Goal: Task Accomplishment & Management: Manage account settings

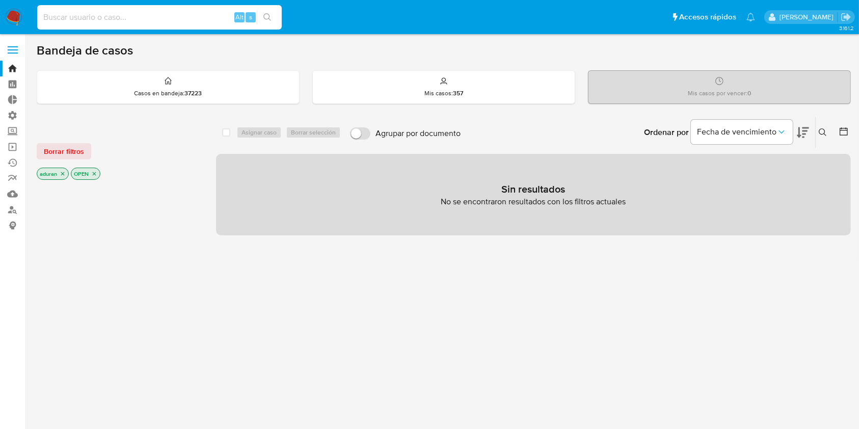
click at [102, 14] on input at bounding box center [159, 17] width 245 height 13
paste input "SAYTUS"
type input "SAYTUS"
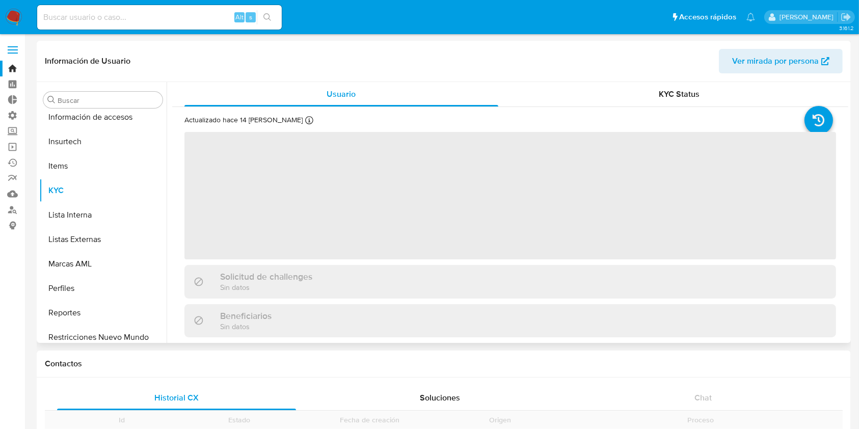
scroll to position [504, 0]
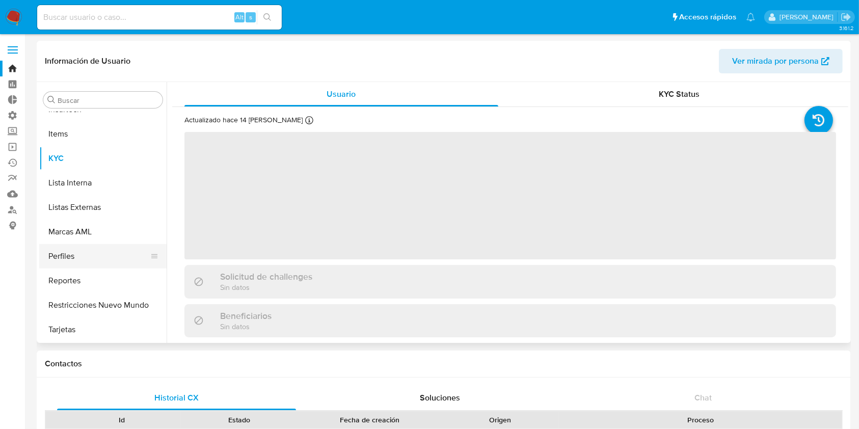
select select "10"
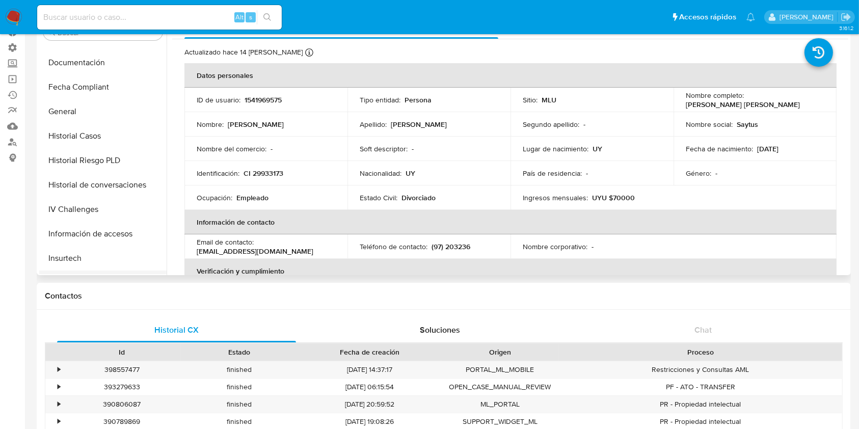
scroll to position [232, 0]
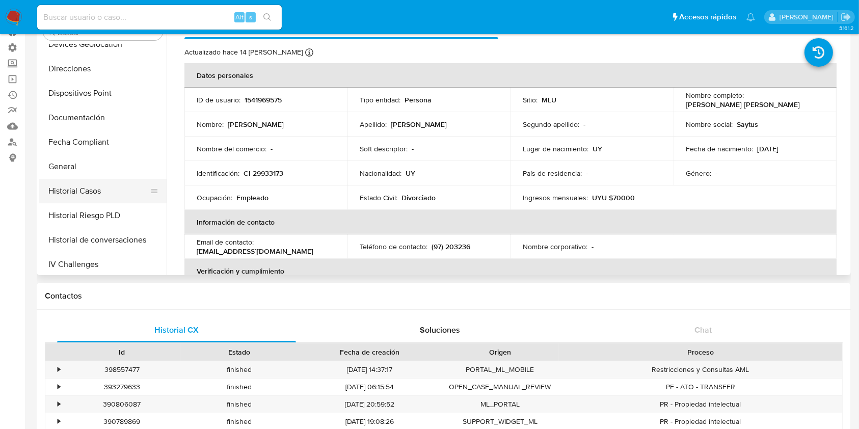
click at [93, 195] on button "Historial Casos" at bounding box center [98, 191] width 119 height 24
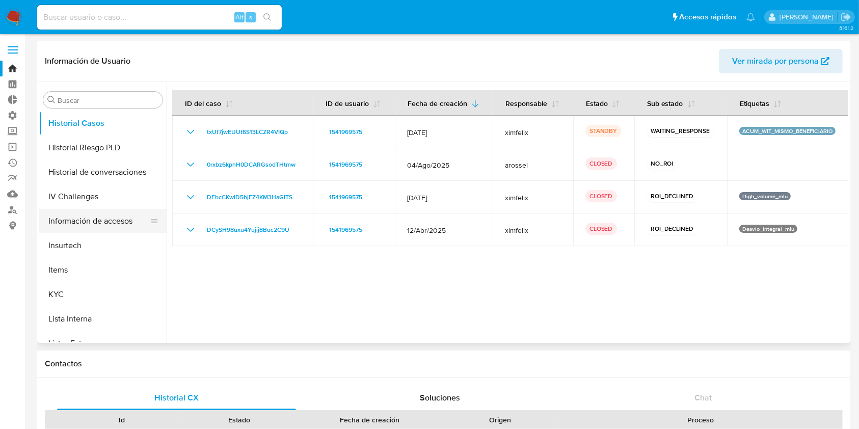
scroll to position [300, 0]
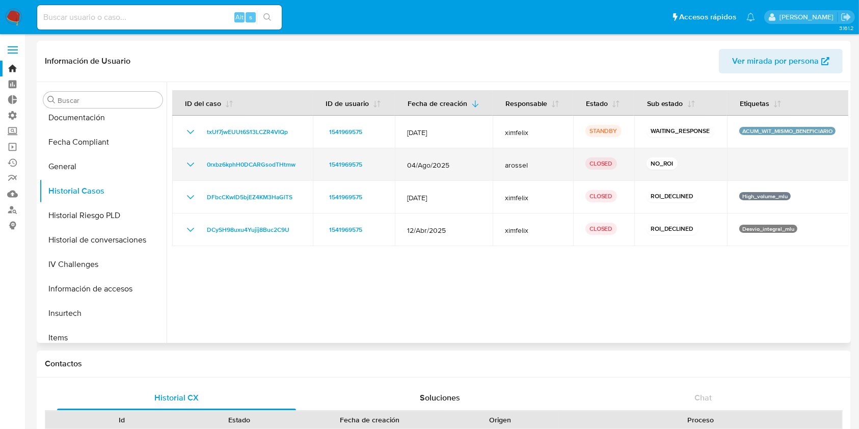
click at [190, 166] on icon "Mostrar/Ocultar" at bounding box center [190, 164] width 12 height 12
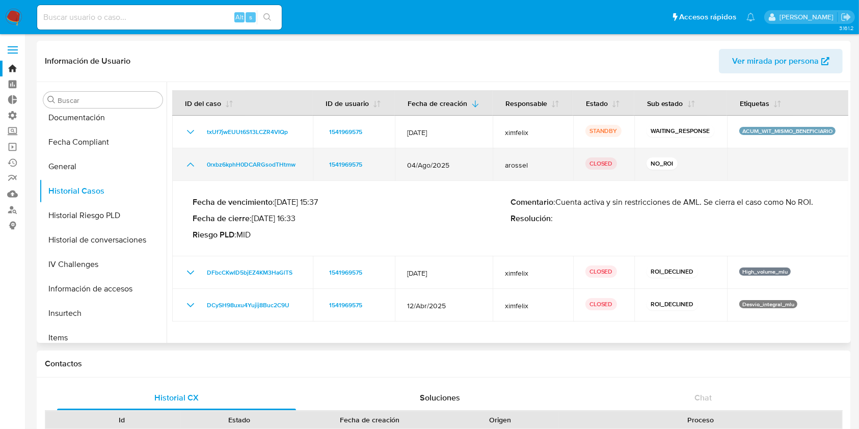
click at [193, 168] on icon "Mostrar/Ocultar" at bounding box center [190, 164] width 12 height 12
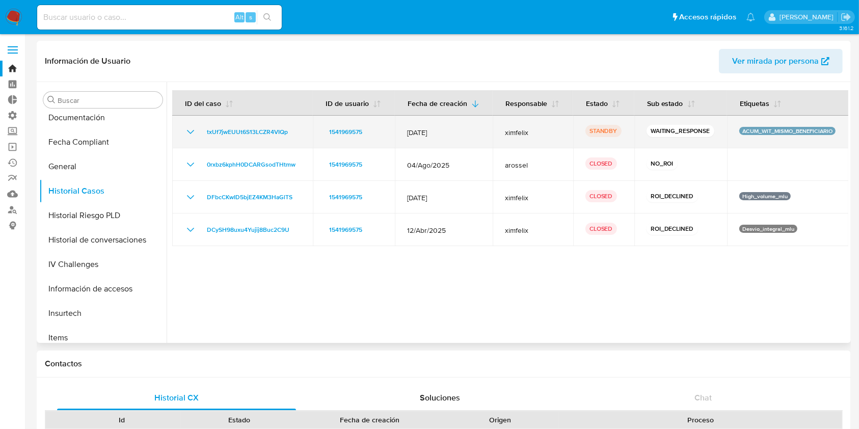
click at [192, 134] on icon "Mostrar/Ocultar" at bounding box center [190, 132] width 12 height 12
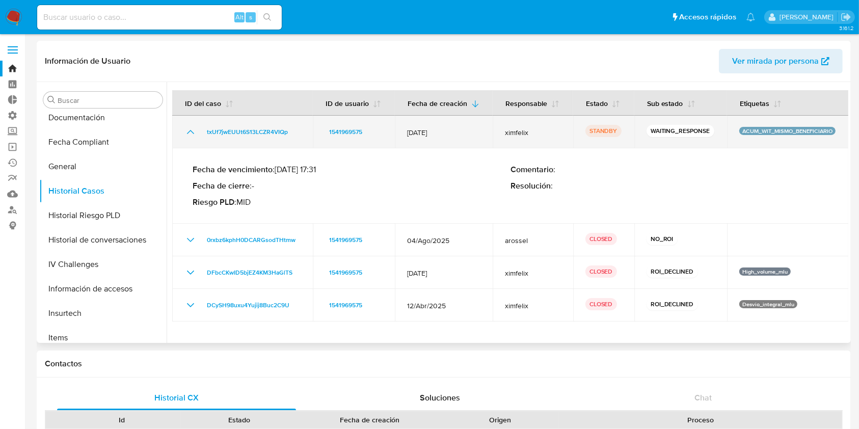
click at [192, 134] on icon "Mostrar/Ocultar" at bounding box center [190, 132] width 12 height 12
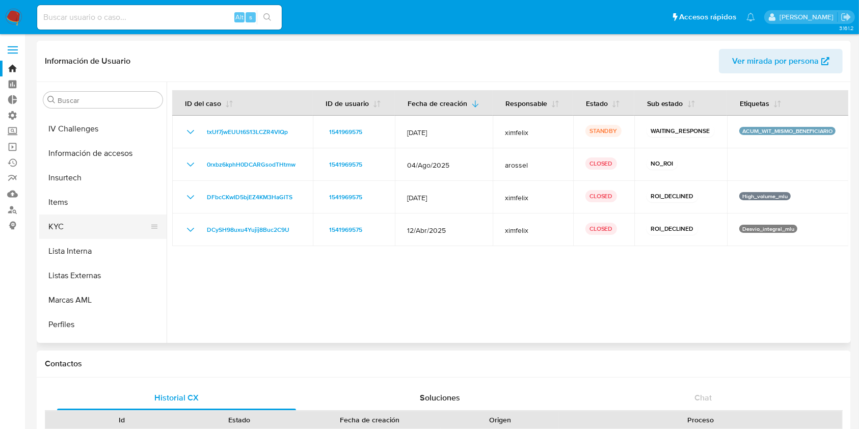
scroll to position [436, 0]
click at [87, 228] on button "KYC" at bounding box center [98, 226] width 119 height 24
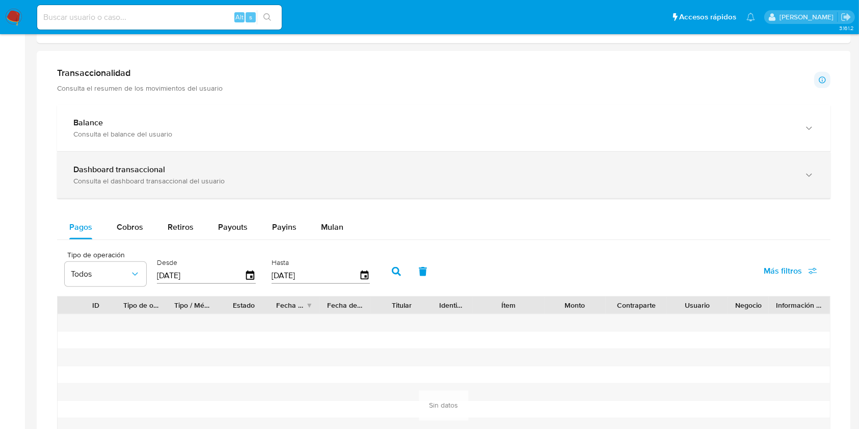
scroll to position [475, 0]
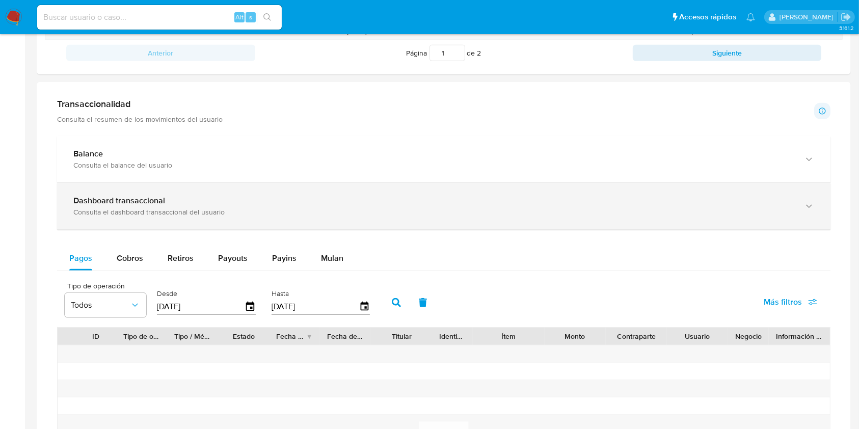
click at [157, 228] on div "Dashboard transaccional Consulta el dashboard transaccional del usuario" at bounding box center [444, 206] width 774 height 46
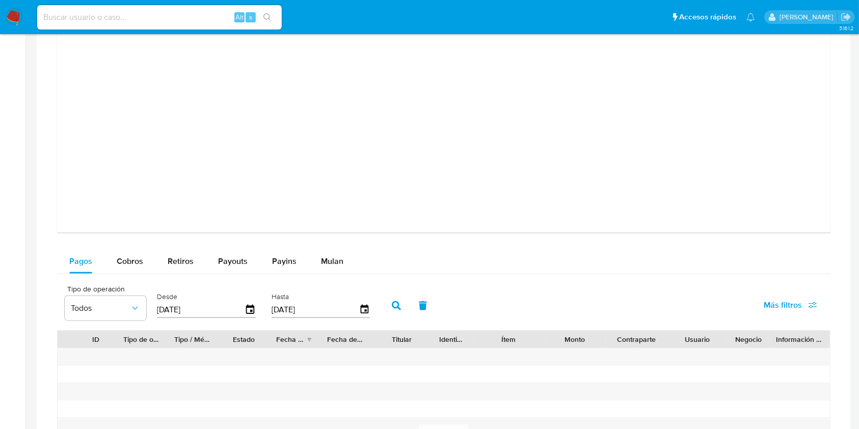
scroll to position [1019, 0]
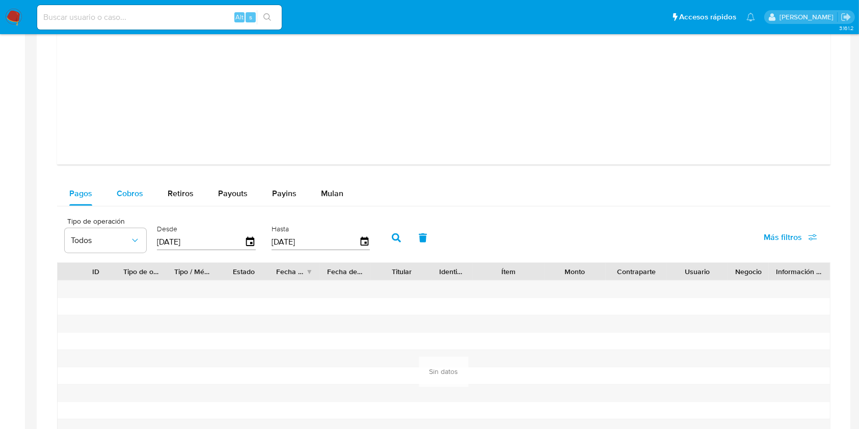
click at [108, 192] on button "Cobros" at bounding box center [129, 193] width 51 height 24
select select "10"
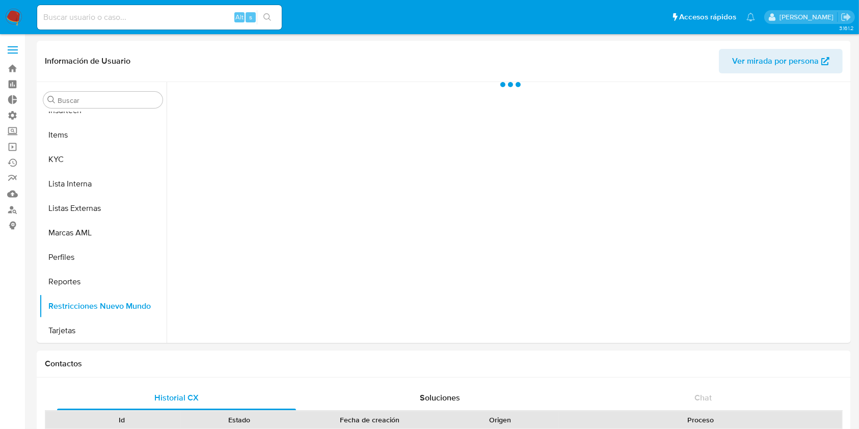
scroll to position [504, 0]
select select "10"
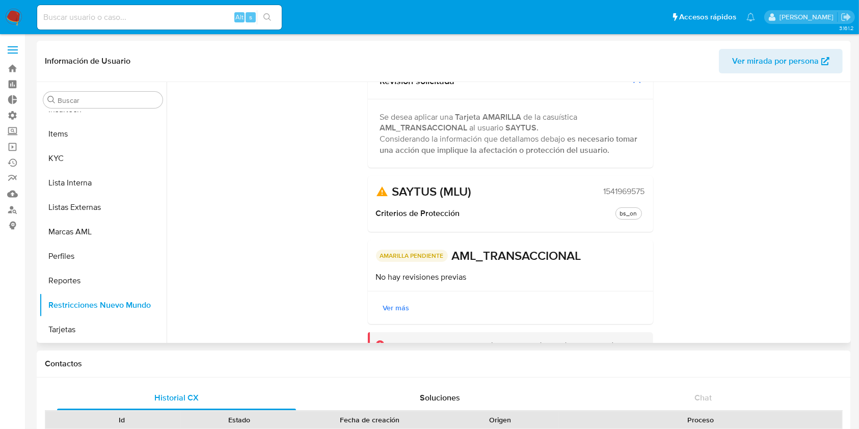
scroll to position [112, 0]
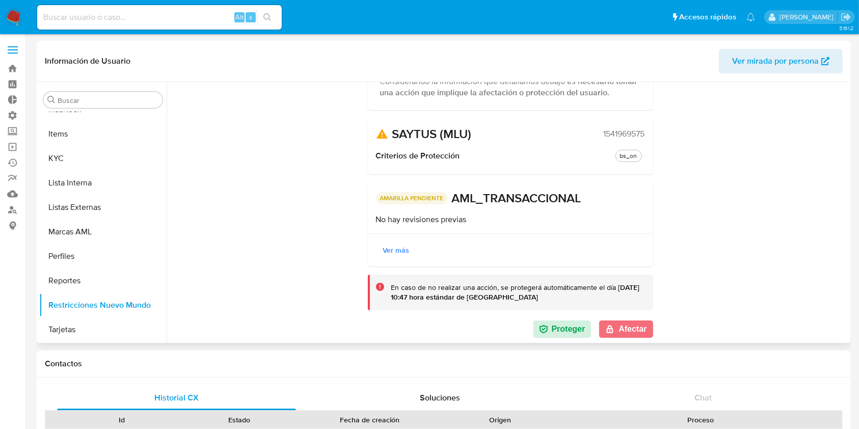
click at [636, 327] on button "Afectar" at bounding box center [626, 329] width 54 height 17
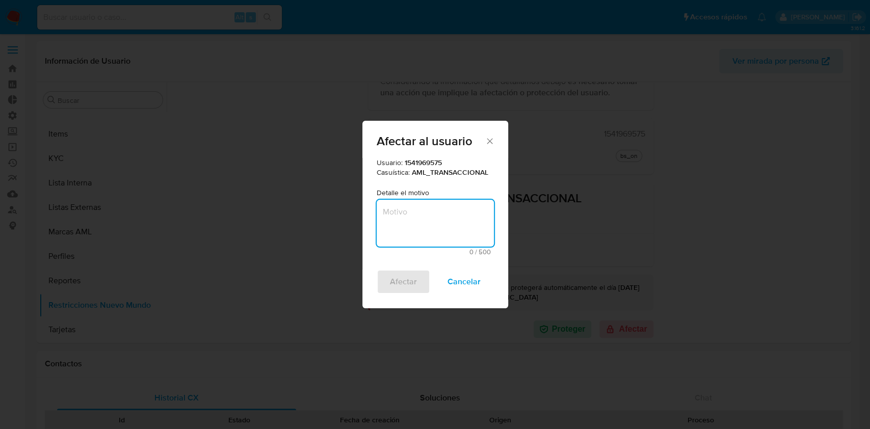
click at [447, 234] on textarea "Motivo" at bounding box center [435, 223] width 117 height 47
click at [418, 231] on textarea "Motivo" at bounding box center [435, 223] width 117 height 47
type textarea "Cliente no responde, y mantiene comportamiento irregular."
click at [400, 288] on span "Afectar" at bounding box center [403, 282] width 27 height 22
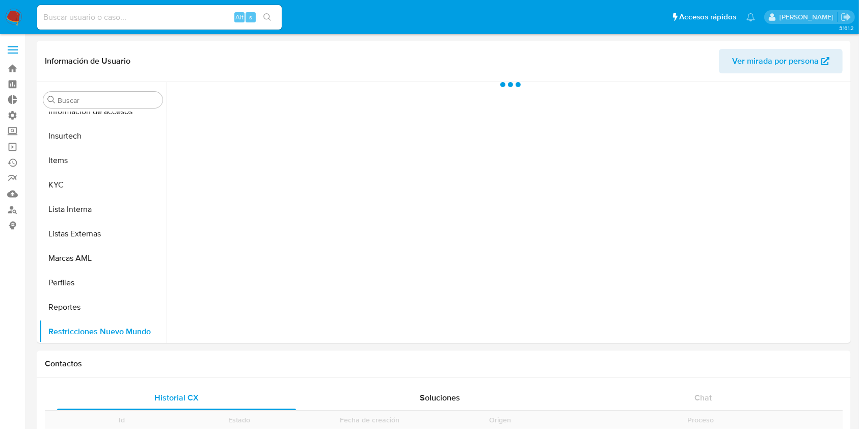
scroll to position [504, 0]
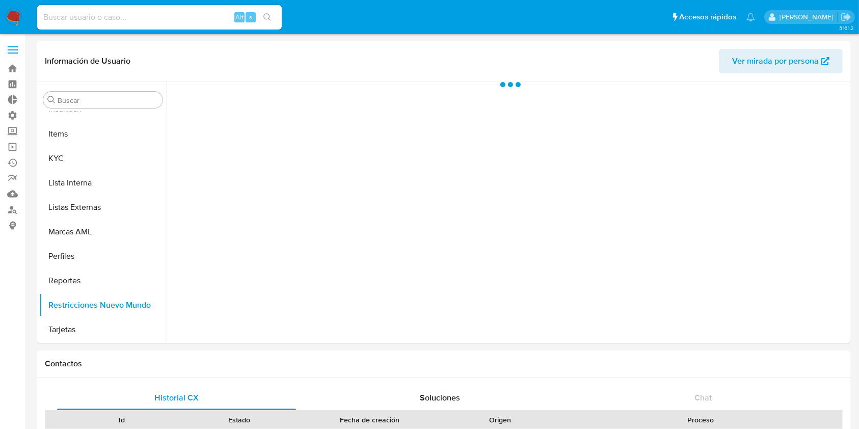
select select "10"
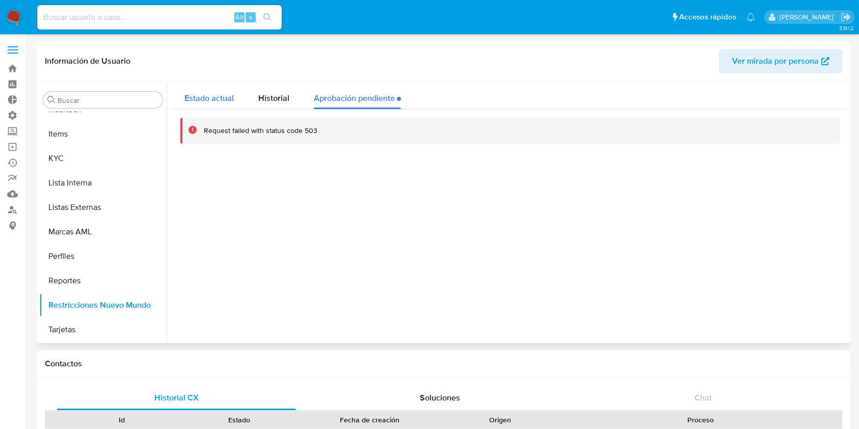
click at [208, 93] on span "Estado actual" at bounding box center [208, 98] width 49 height 12
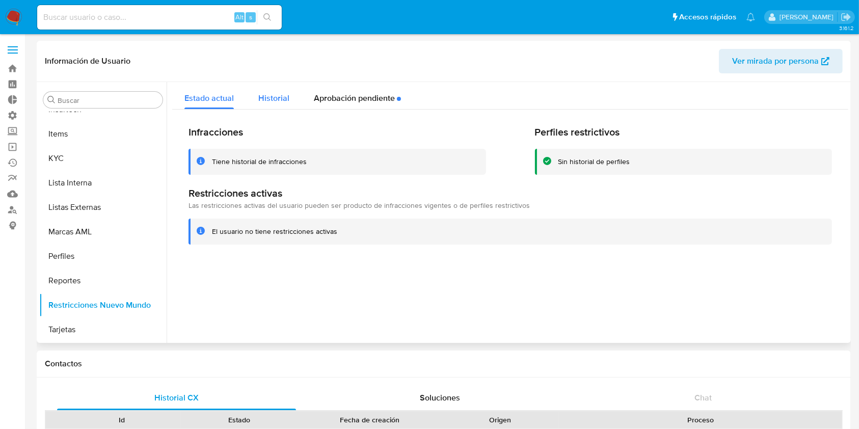
click at [277, 108] on div "Historial" at bounding box center [273, 95] width 31 height 27
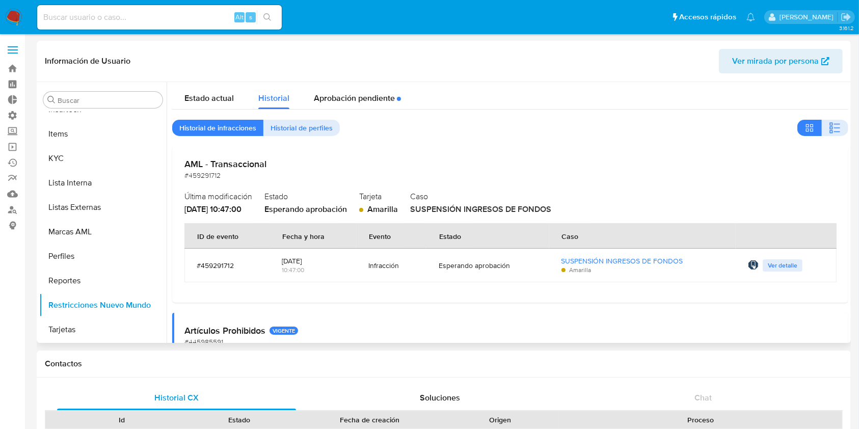
drag, startPoint x: 431, startPoint y: 205, endPoint x: 485, endPoint y: 205, distance: 54.0
click at [469, 205] on span "SUSPENSIÓN INGRESOS DE FONDOS" at bounding box center [480, 209] width 141 height 12
click at [512, 206] on span "SUSPENSIÓN INGRESOS DE FONDOS" at bounding box center [480, 209] width 141 height 12
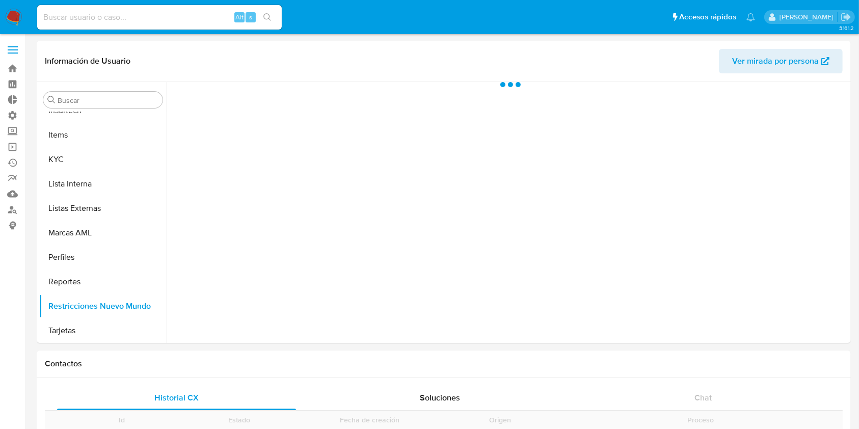
scroll to position [504, 0]
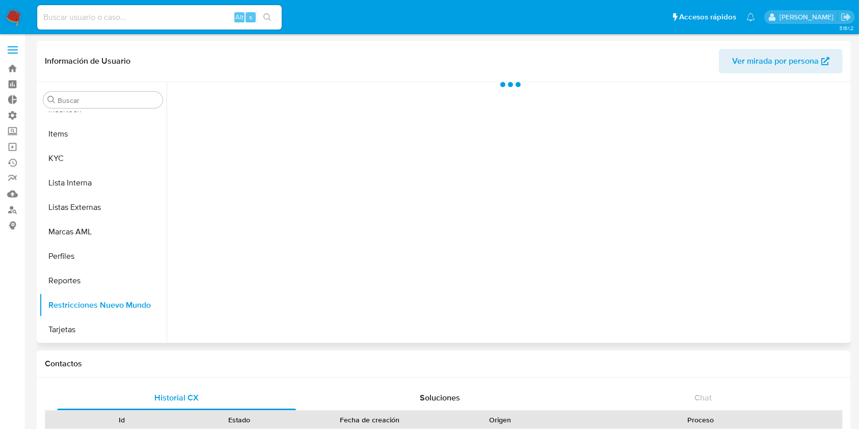
select select "10"
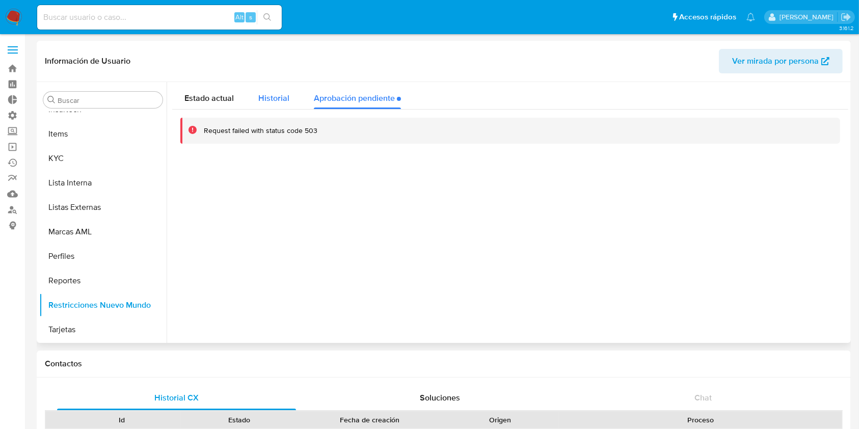
click at [270, 95] on span "Historial" at bounding box center [273, 98] width 31 height 12
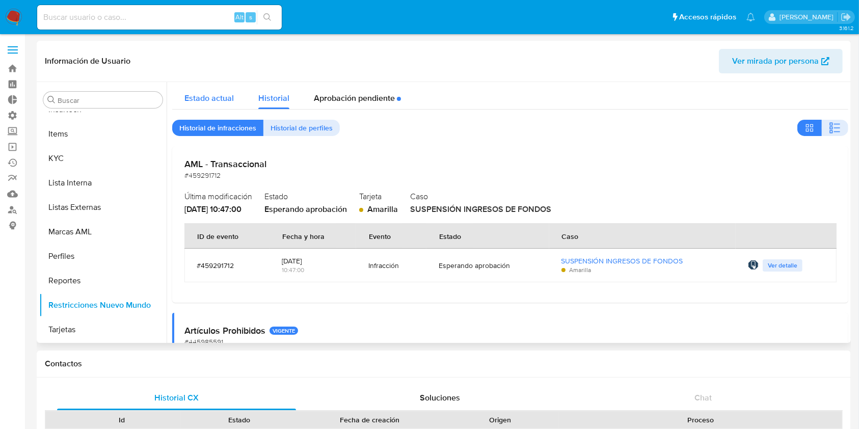
click at [217, 96] on span "Estado actual" at bounding box center [208, 98] width 49 height 12
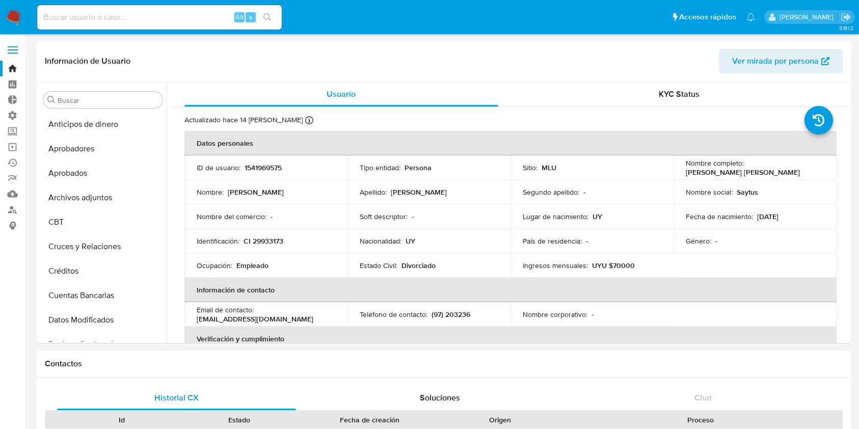
select select "10"
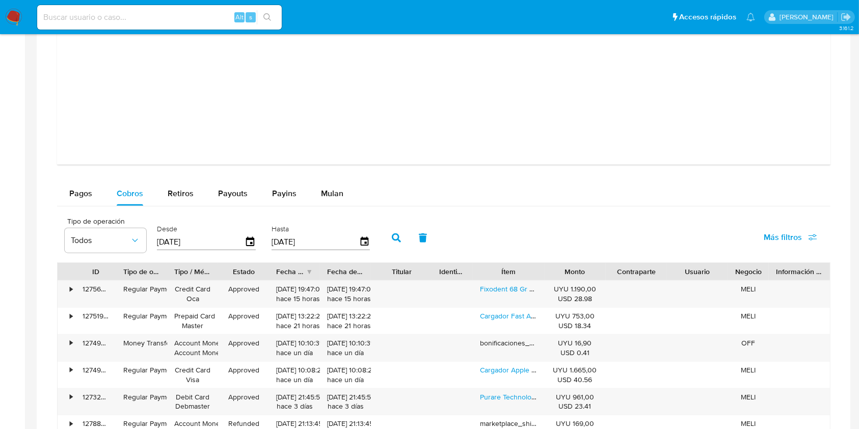
scroll to position [512, 0]
